Goal: Task Accomplishment & Management: Manage account settings

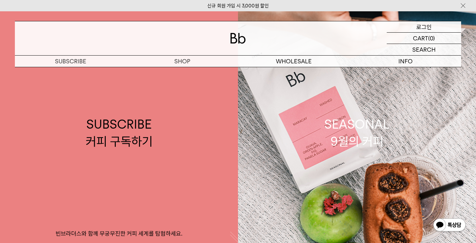
click at [419, 27] on p "로그인" at bounding box center [424, 26] width 16 height 11
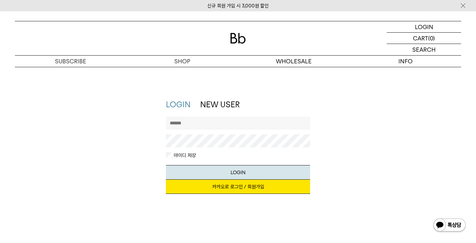
click at [198, 124] on input "text" at bounding box center [238, 123] width 145 height 13
